Goal: Navigation & Orientation: Understand site structure

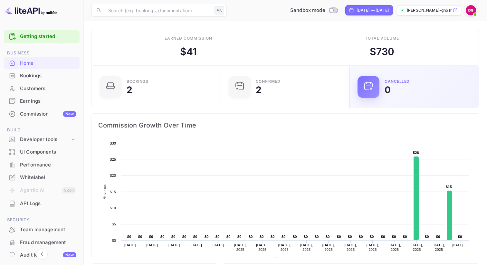
scroll to position [105, 125]
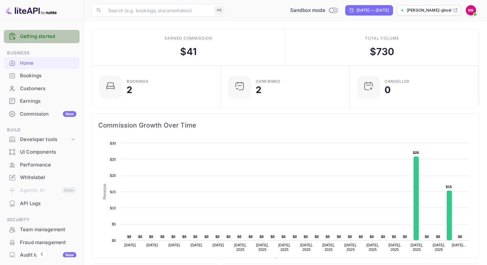
click at [53, 36] on link "Getting started" at bounding box center [48, 36] width 56 height 7
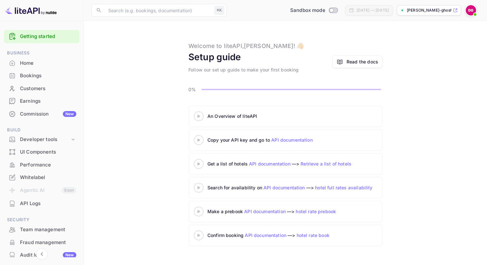
click at [246, 115] on div "An Overview of liteAPI" at bounding box center [287, 116] width 161 height 7
click at [288, 137] on div "Copy your API key and go to API documentation" at bounding box center [287, 140] width 161 height 7
click at [288, 138] on link "API documentation" at bounding box center [292, 139] width 42 height 5
click at [39, 174] on div "Whitelabel" at bounding box center [48, 177] width 56 height 7
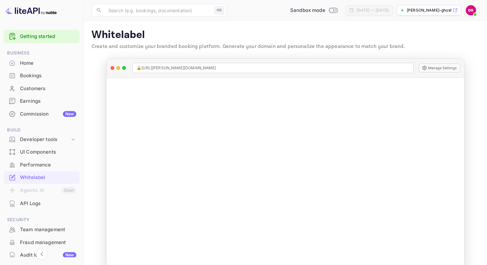
click at [413, 12] on p "[PERSON_NAME]-ghosh-3md1i.n..." at bounding box center [429, 10] width 45 height 6
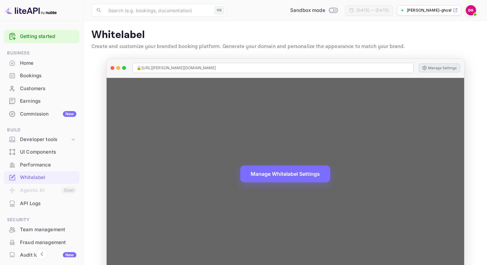
click at [448, 68] on button "Manage Settings" at bounding box center [440, 67] width 42 height 9
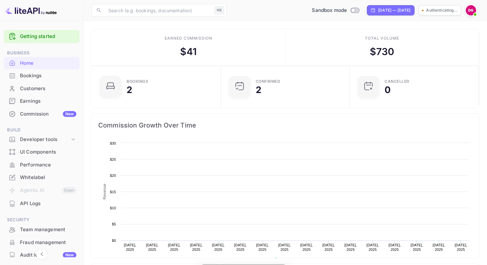
scroll to position [0, 0]
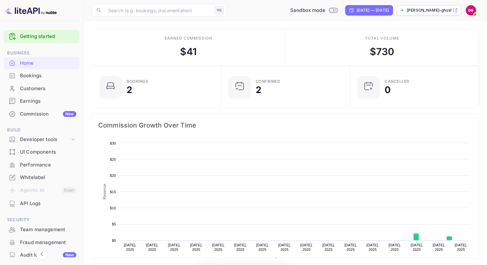
scroll to position [105, 125]
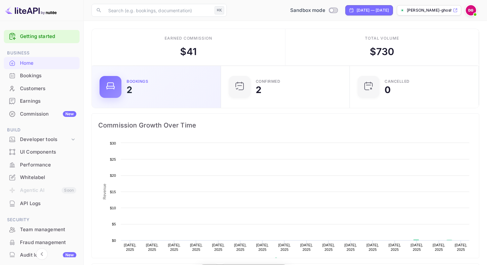
scroll to position [105, 125]
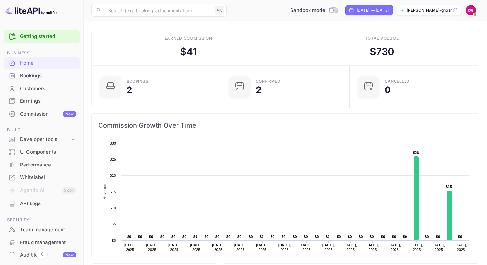
click at [42, 75] on div "Bookings" at bounding box center [48, 75] width 56 height 7
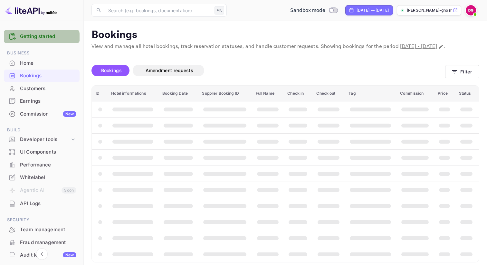
click at [41, 38] on link "Getting started" at bounding box center [48, 36] width 56 height 7
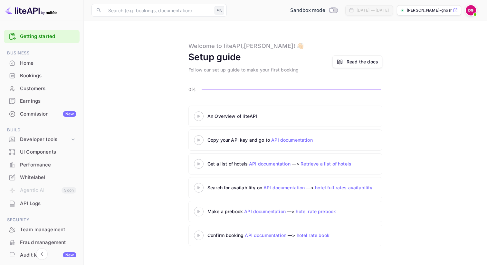
click at [296, 138] on link "API documentation" at bounding box center [292, 139] width 42 height 5
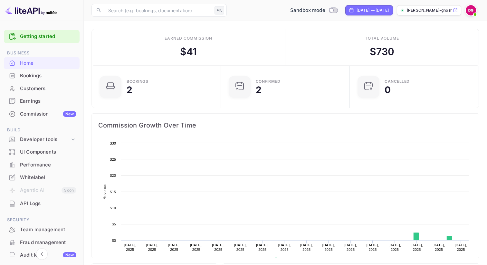
scroll to position [105, 125]
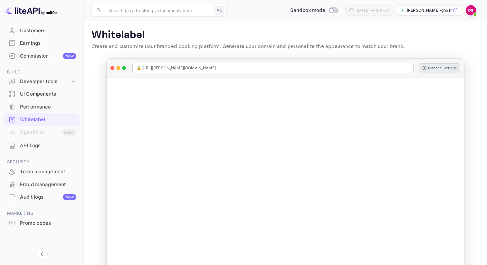
click at [270, 49] on p "Create and customize your branded booking platform. Generate your domain and pe…" at bounding box center [285, 47] width 388 height 8
click at [307, 41] on p "Whitelabel" at bounding box center [285, 35] width 388 height 13
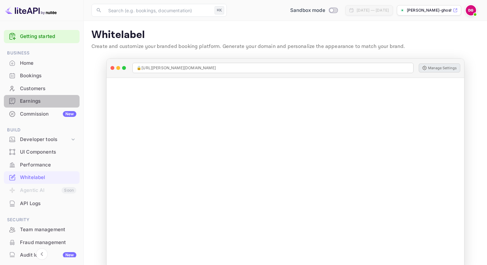
click at [53, 101] on div "Earnings" at bounding box center [48, 101] width 56 height 7
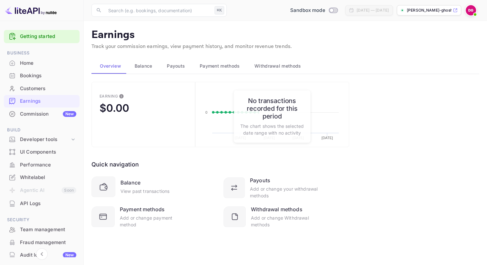
click at [143, 64] on span "Balance" at bounding box center [144, 66] width 18 height 8
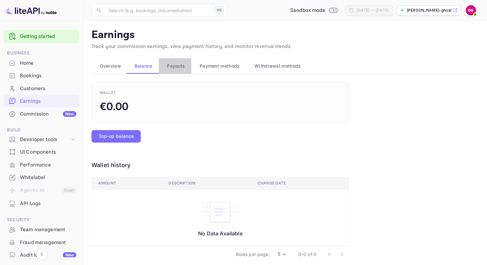
click at [188, 68] on button "Payouts" at bounding box center [175, 65] width 33 height 15
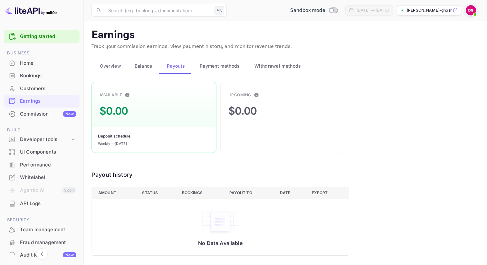
click at [216, 68] on span "Payment methods" at bounding box center [220, 66] width 40 height 8
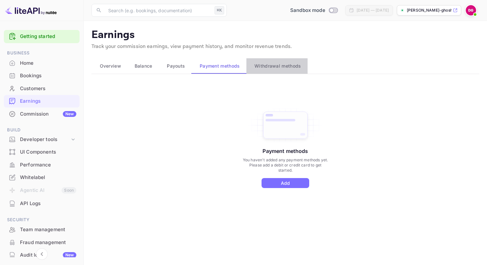
click at [266, 72] on button "Withdrawal methods" at bounding box center [276, 65] width 61 height 15
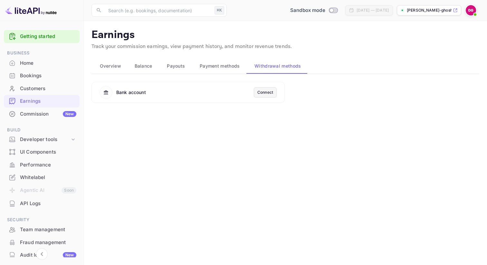
click at [50, 61] on div "Home" at bounding box center [48, 63] width 56 height 7
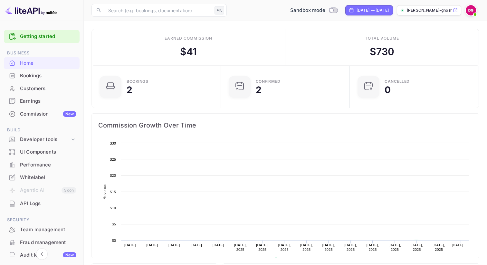
scroll to position [105, 125]
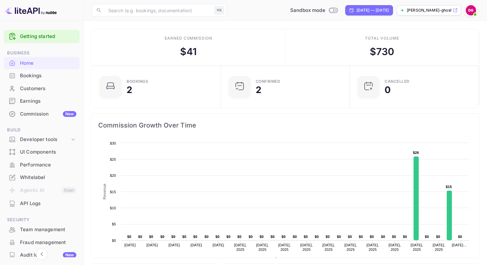
click at [42, 74] on div "Bookings" at bounding box center [48, 75] width 56 height 7
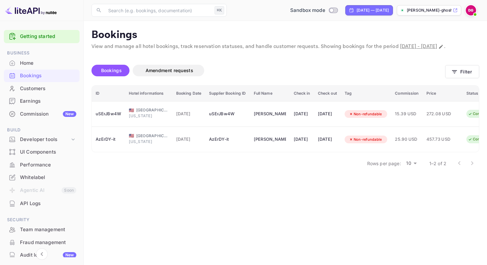
click at [54, 70] on div "Bookings" at bounding box center [42, 76] width 76 height 13
click at [45, 63] on div "Home" at bounding box center [48, 63] width 56 height 7
